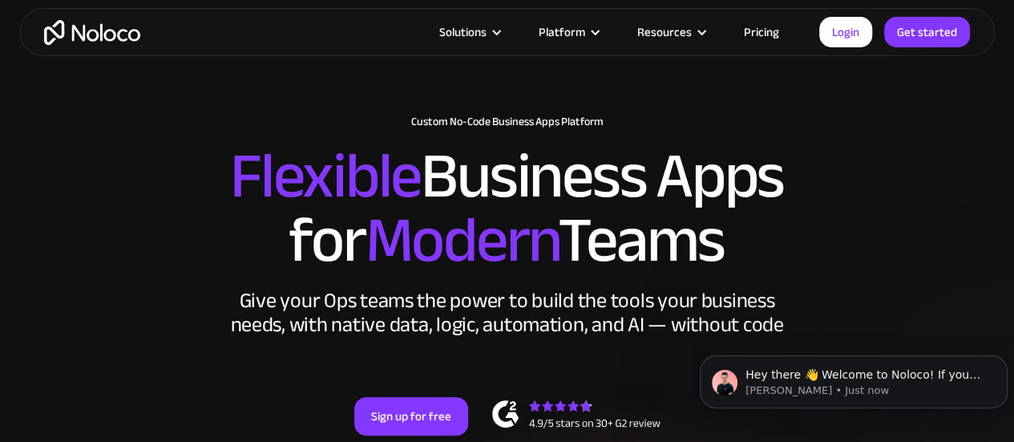
scroll to position [49, 0]
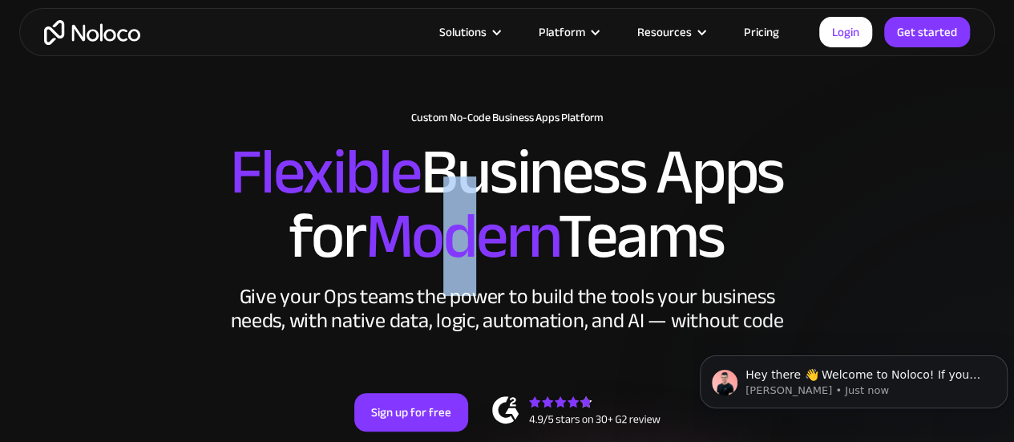
drag, startPoint x: 441, startPoint y: 200, endPoint x: 496, endPoint y: 221, distance: 59.4
click at [496, 221] on span "Modern" at bounding box center [461, 235] width 193 height 119
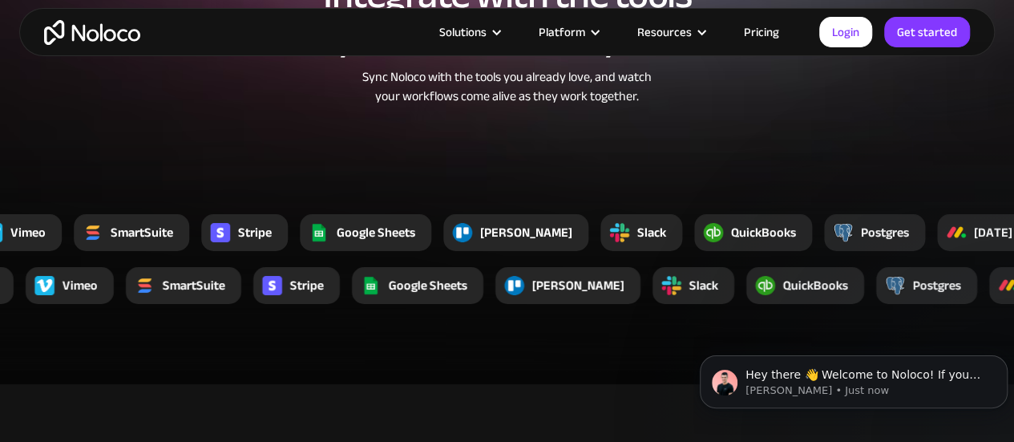
scroll to position [2854, 0]
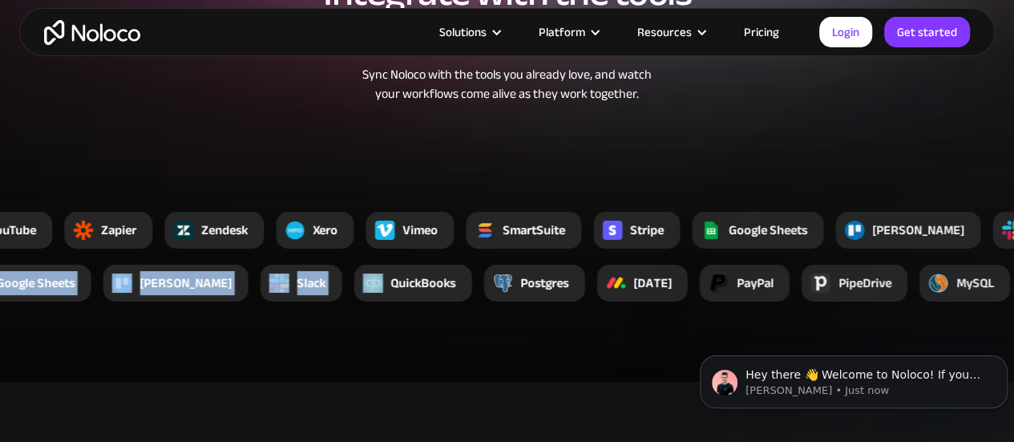
drag, startPoint x: 476, startPoint y: 308, endPoint x: 285, endPoint y: 307, distance: 190.1
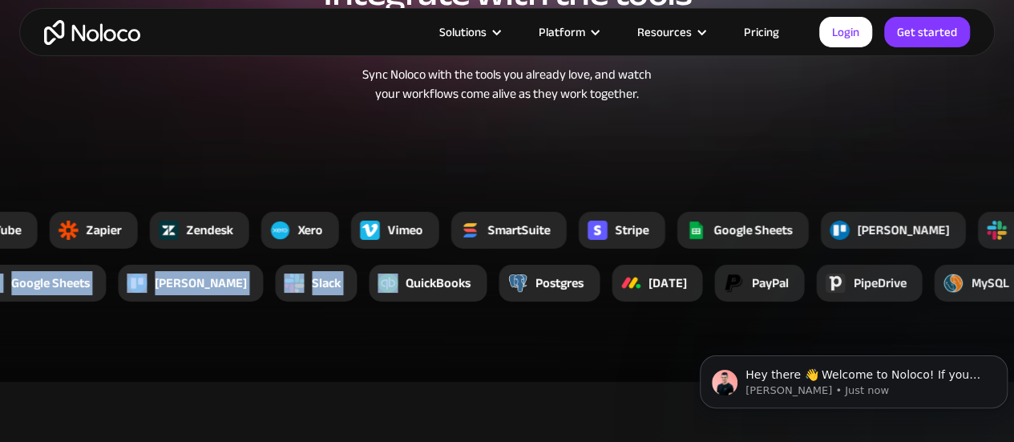
click at [285, 302] on div "Slack" at bounding box center [316, 283] width 82 height 37
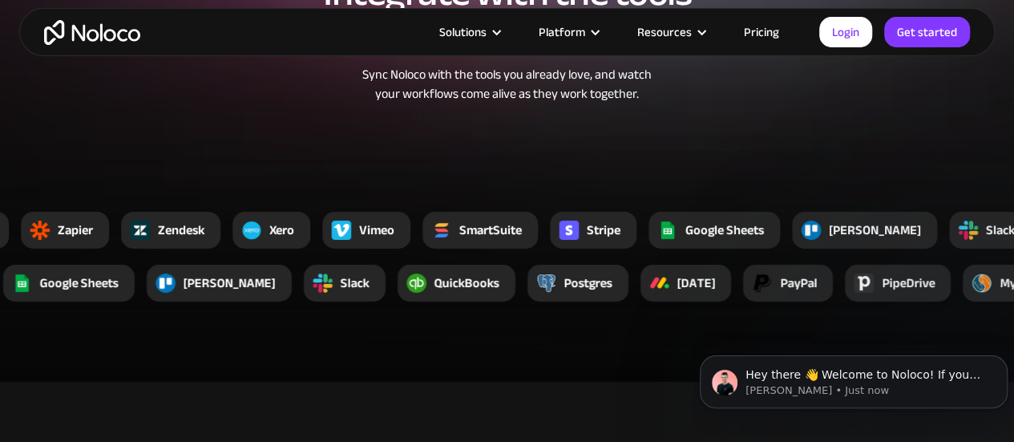
click at [304, 294] on div "Slack" at bounding box center [345, 283] width 82 height 37
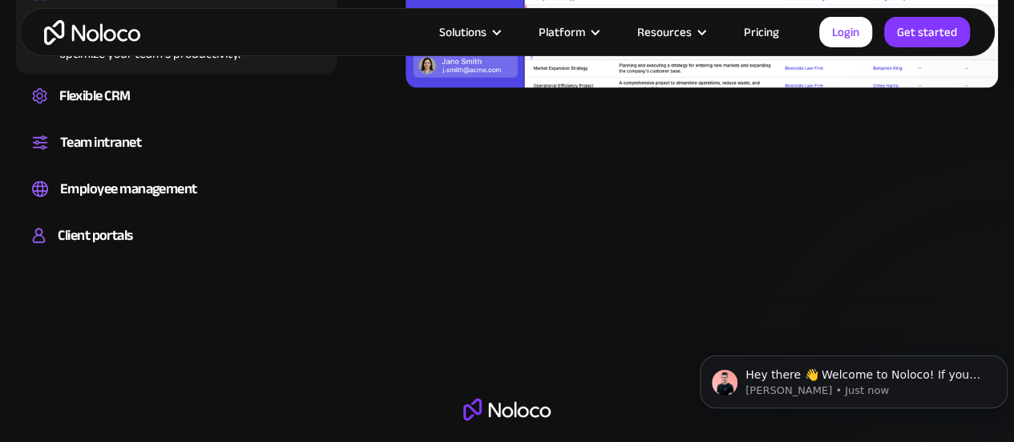
scroll to position [1593, 0]
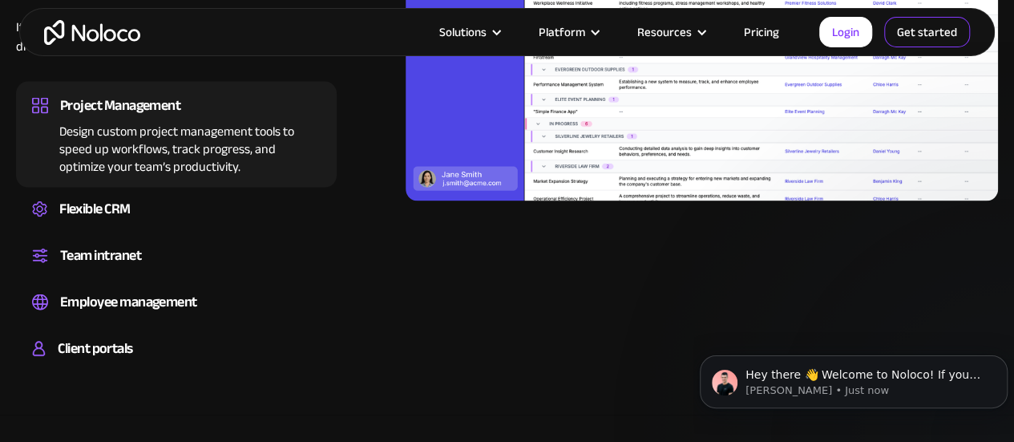
click at [921, 29] on link "Get started" at bounding box center [928, 32] width 86 height 30
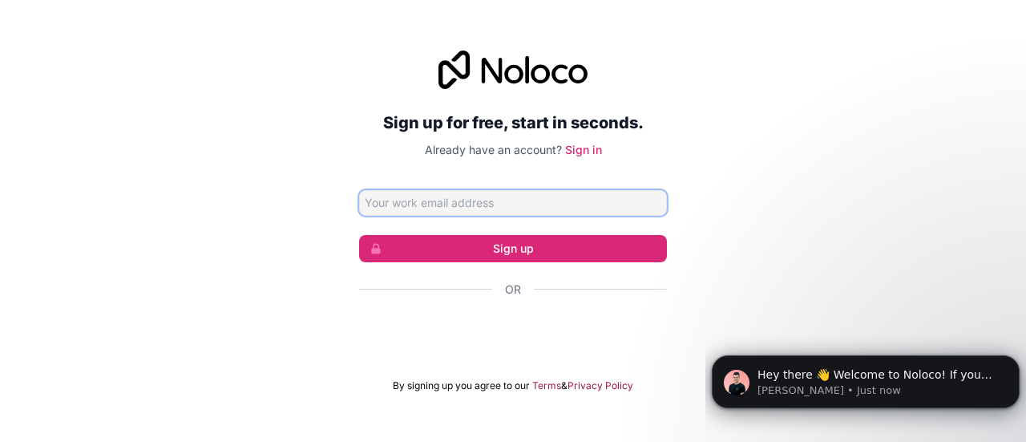
click at [458, 205] on input "Email address" at bounding box center [513, 203] width 308 height 26
paste input "[EMAIL_ADDRESS][DOMAIN_NAME]"
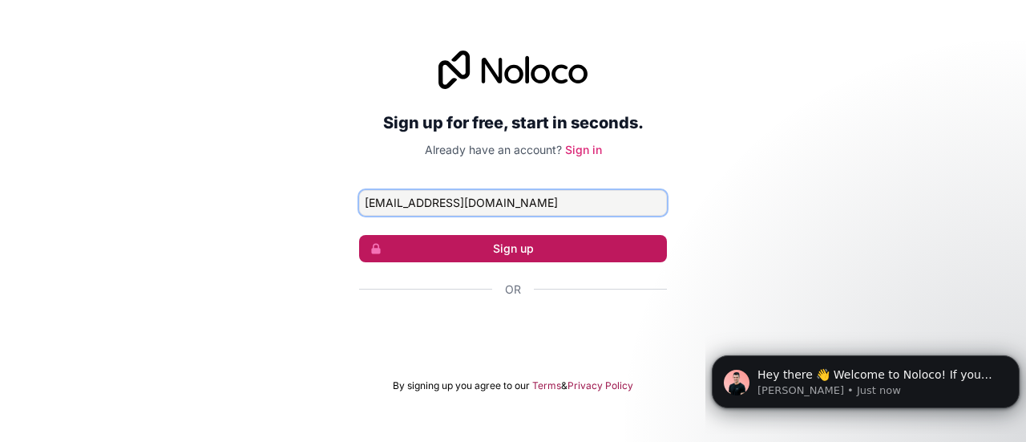
type input "[EMAIL_ADDRESS][DOMAIN_NAME]"
click at [473, 241] on button "Sign up" at bounding box center [513, 248] width 308 height 27
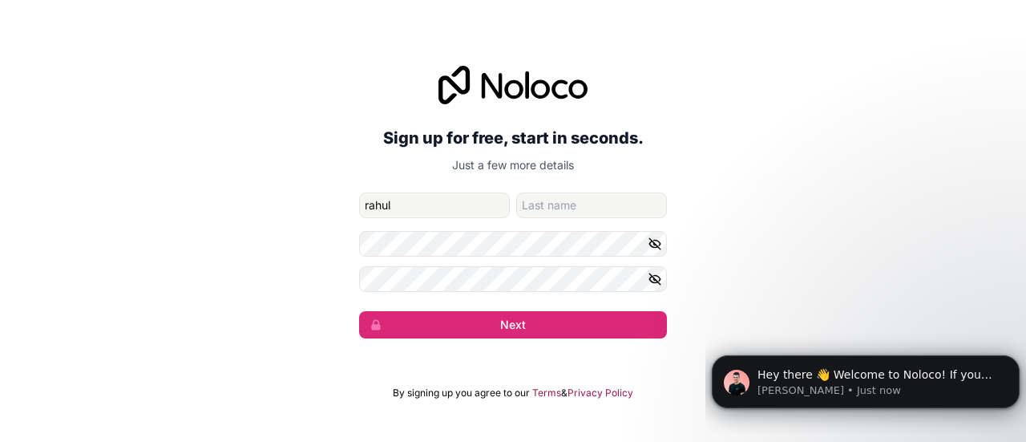
type input "rahul"
click at [656, 276] on icon "button" at bounding box center [655, 278] width 11 height 7
click at [663, 241] on button "button" at bounding box center [657, 244] width 19 height 26
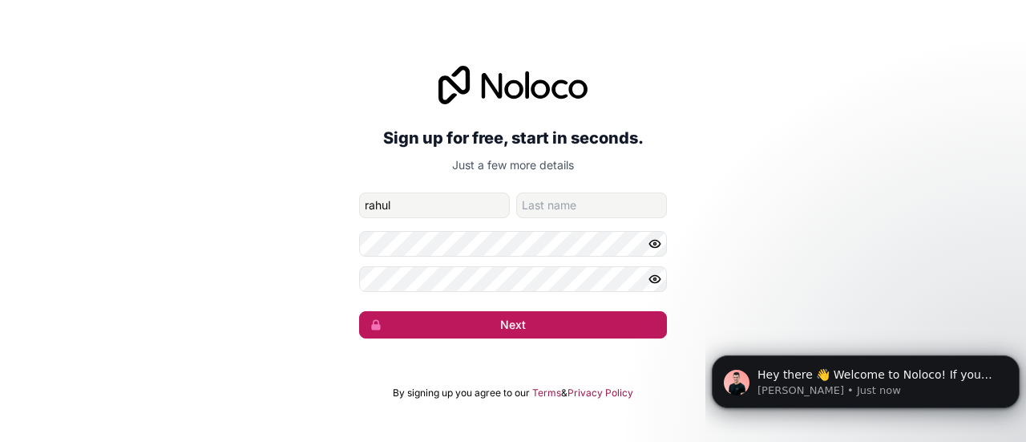
click at [433, 318] on button "Next" at bounding box center [513, 324] width 308 height 27
type input "[PERSON_NAME]"
click at [491, 331] on button "Next" at bounding box center [513, 324] width 308 height 27
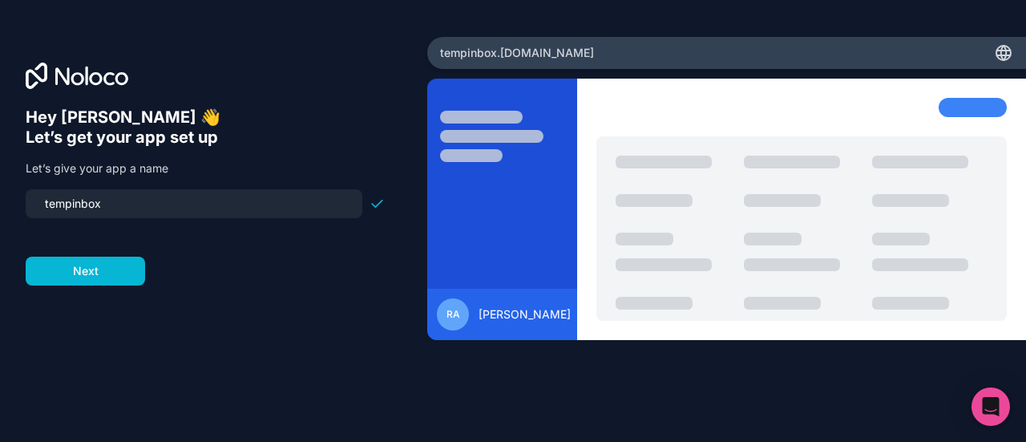
click at [84, 198] on input "tempinbox" at bounding box center [194, 203] width 318 height 22
type input "docunova"
click at [99, 262] on button "Next" at bounding box center [85, 271] width 119 height 29
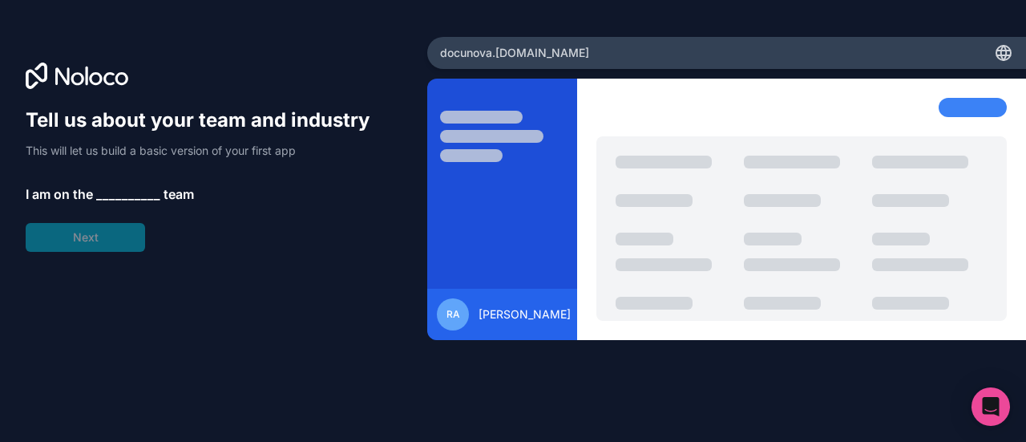
click at [109, 195] on span "__________" at bounding box center [128, 193] width 64 height 19
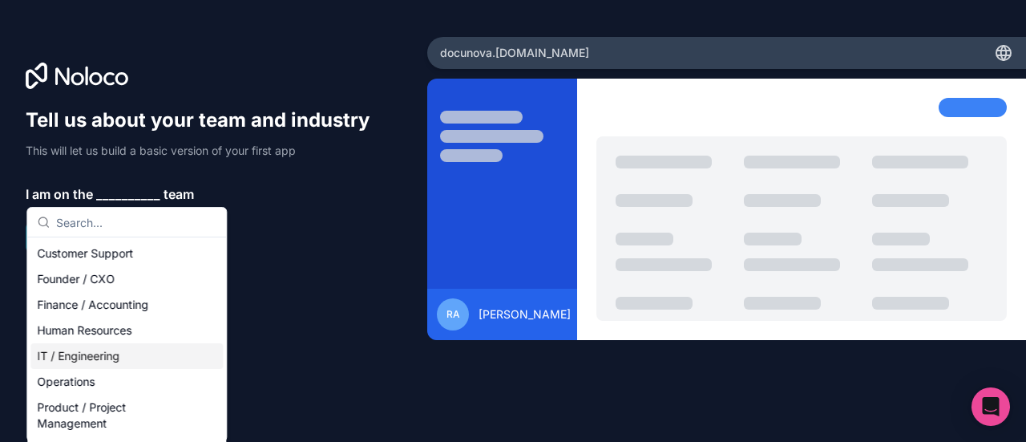
click at [108, 362] on div "IT / Engineering" at bounding box center [126, 356] width 192 height 26
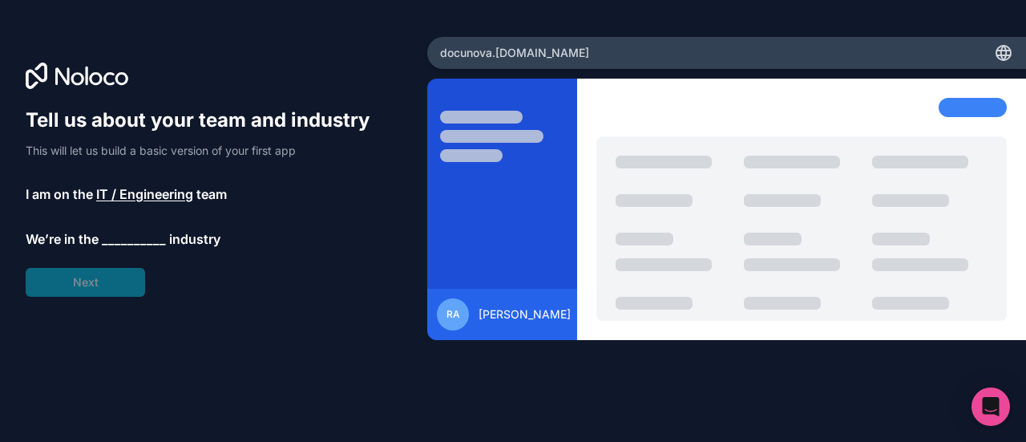
click at [109, 241] on span "__________" at bounding box center [134, 238] width 64 height 19
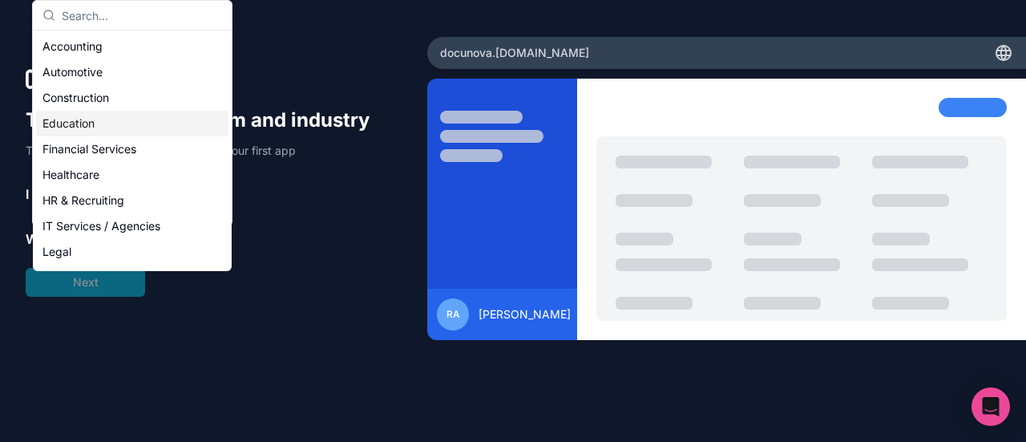
click at [99, 119] on div "Education" at bounding box center [132, 124] width 192 height 26
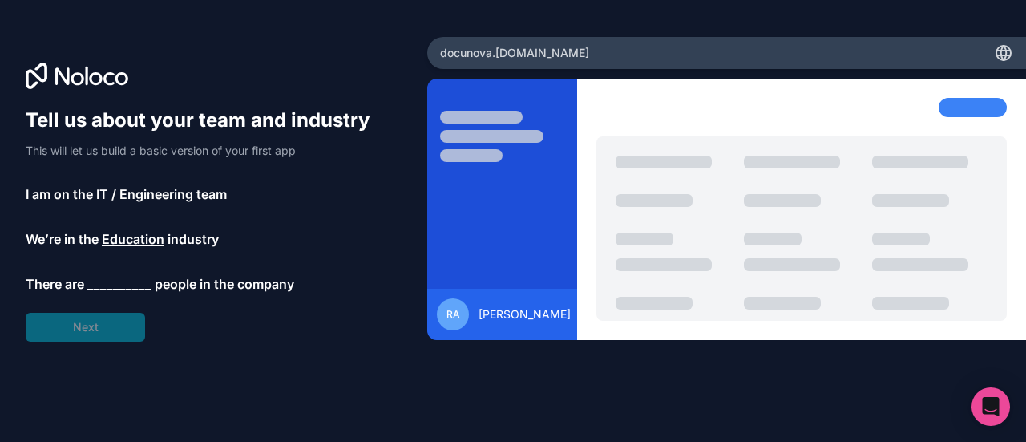
click at [117, 289] on span "__________" at bounding box center [119, 283] width 64 height 19
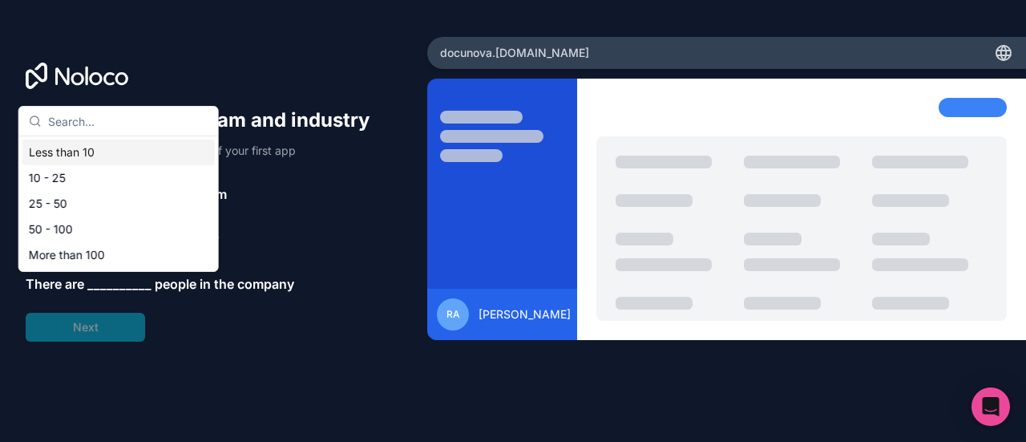
click at [90, 155] on div "Less than 10" at bounding box center [118, 153] width 192 height 26
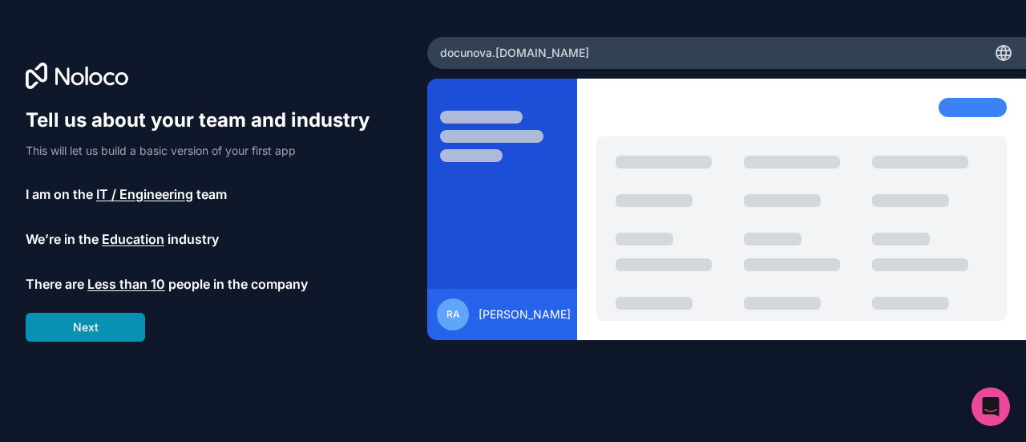
click at [107, 322] on button "Next" at bounding box center [85, 327] width 119 height 29
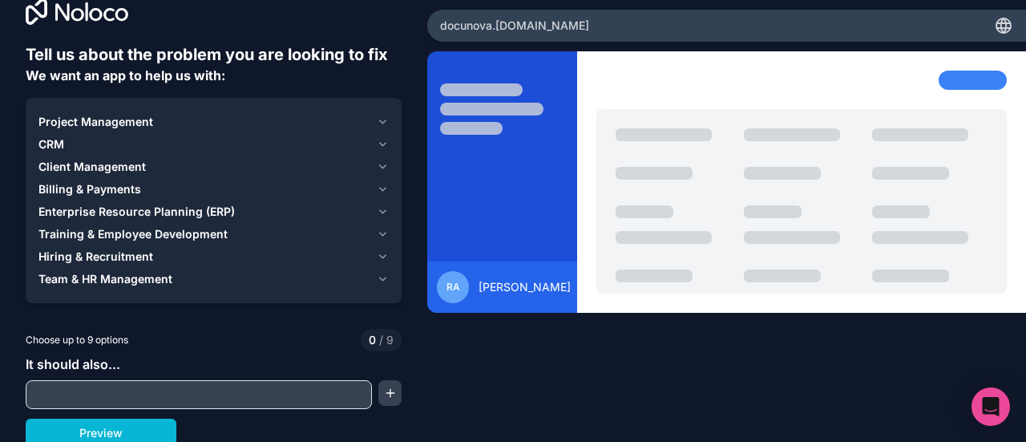
scroll to position [32, 0]
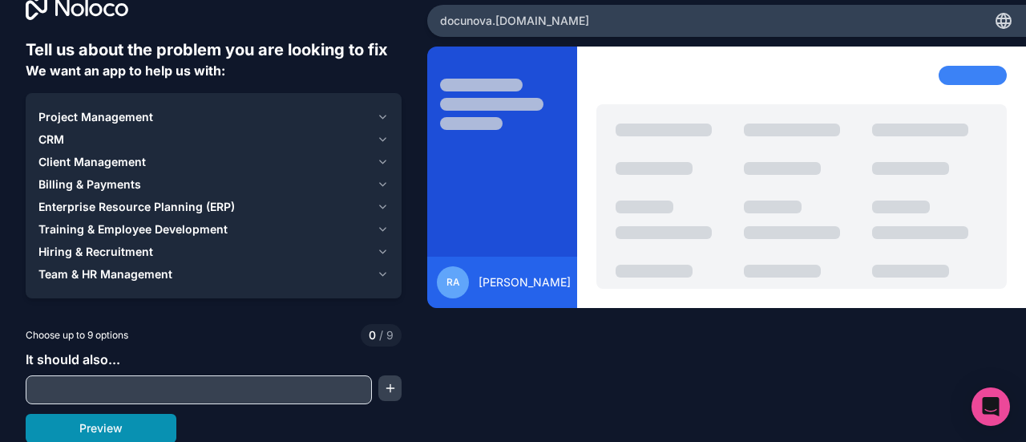
click at [112, 432] on button "Preview" at bounding box center [101, 428] width 151 height 29
click at [380, 116] on icon "button" at bounding box center [383, 116] width 6 height 3
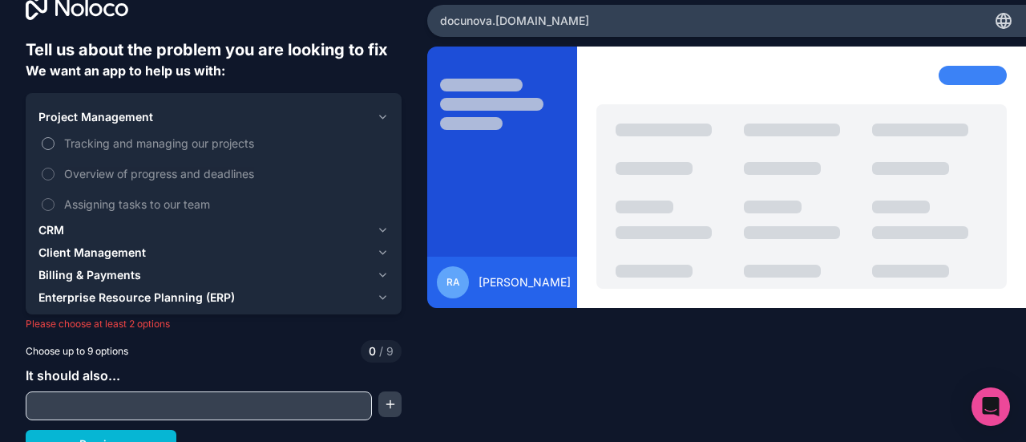
click at [229, 150] on span "Tracking and managing our projects" at bounding box center [225, 143] width 322 height 17
click at [55, 150] on button "Tracking and managing our projects" at bounding box center [48, 143] width 13 height 13
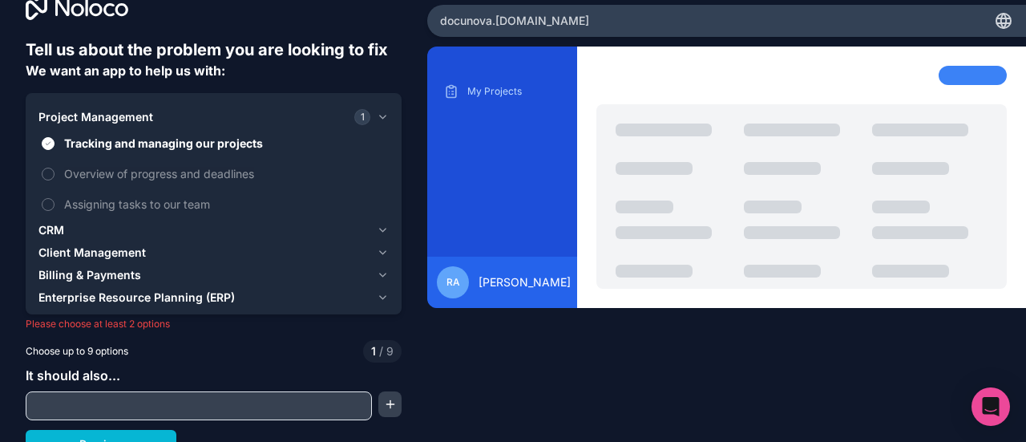
scroll to position [48, 0]
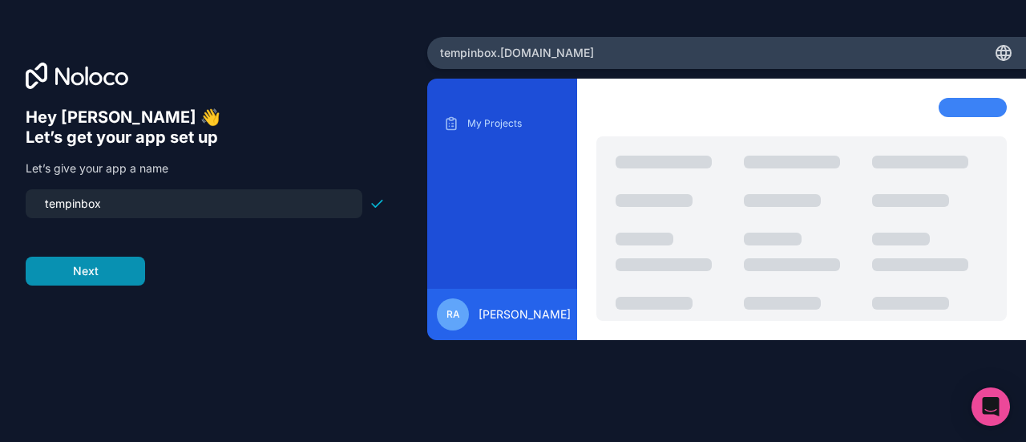
click at [103, 271] on button "Next" at bounding box center [85, 271] width 119 height 29
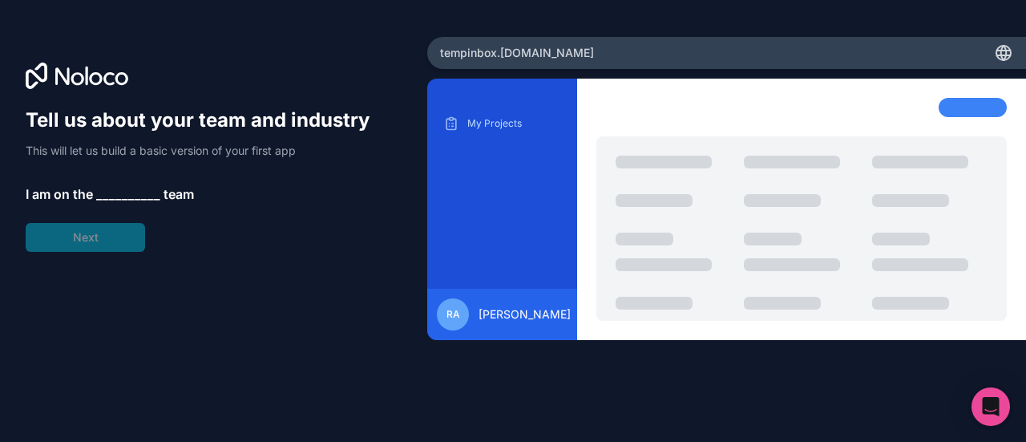
click at [127, 189] on span "__________" at bounding box center [128, 193] width 64 height 19
